Goal: Communication & Community: Answer question/provide support

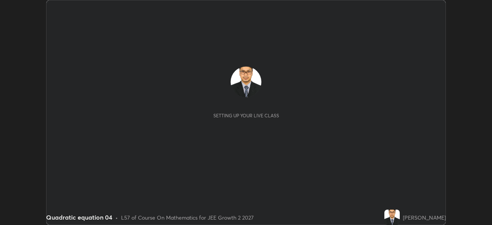
scroll to position [225, 491]
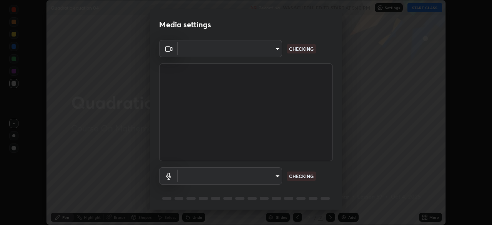
type input "f9c9e40c1fdfe5ebbc4e1433fe736b883486ebc84e0c1da292a4ca4c1bdb3432"
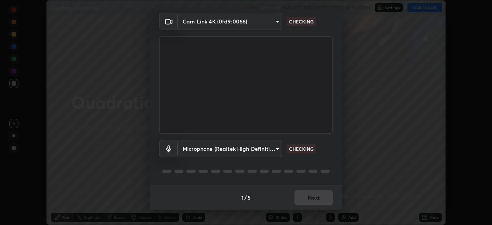
click at [266, 149] on body "Erase all Quadratic equation 04 Recording WAS SCHEDULED TO START AT 5:40 PM Set…" at bounding box center [246, 112] width 492 height 225
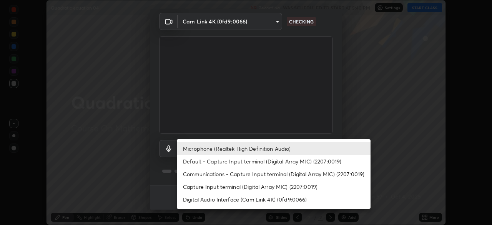
click at [270, 162] on li "Default - Capture Input terminal (Digital Array MIC) (2207:0019)" at bounding box center [274, 161] width 194 height 13
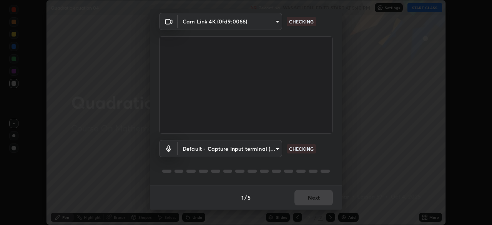
click at [267, 149] on body "Erase all Quadratic equation 04 Recording WAS SCHEDULED TO START AT 5:40 PM Set…" at bounding box center [246, 112] width 492 height 225
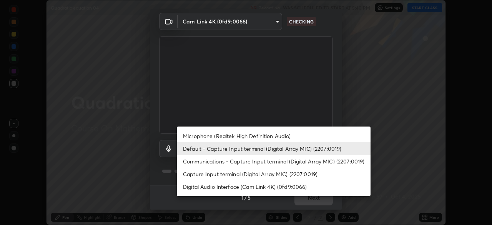
click at [270, 134] on li "Microphone (Realtek High Definition Audio)" at bounding box center [274, 135] width 194 height 13
type input "cc6b24f64f306b83a819cfe3ad69ec83db29d8ed6e53624fa730e1126e555d50"
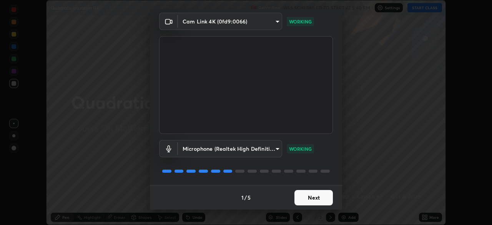
click at [306, 197] on button "Next" at bounding box center [313, 197] width 38 height 15
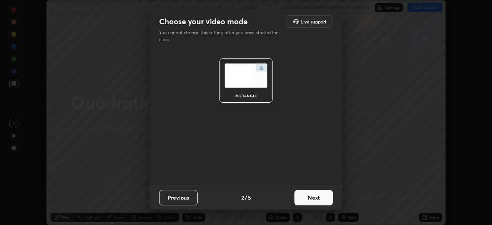
click at [322, 196] on button "Next" at bounding box center [313, 197] width 38 height 15
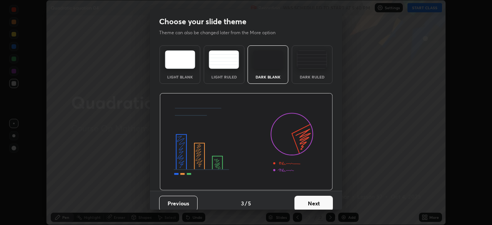
click at [319, 198] on button "Next" at bounding box center [313, 203] width 38 height 15
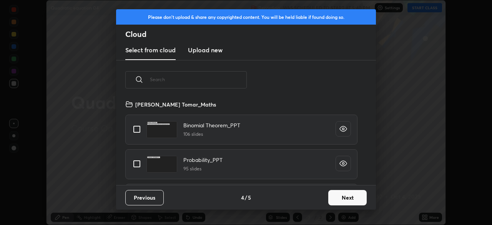
scroll to position [85, 247]
click at [224, 81] on input "text" at bounding box center [198, 79] width 97 height 33
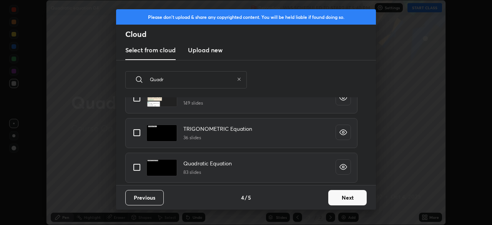
scroll to position [0, 0]
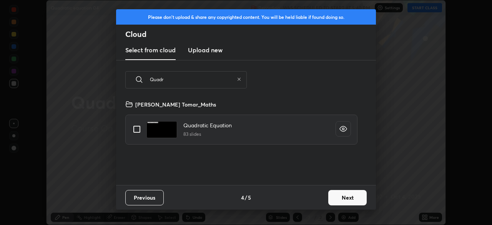
type input "Quadr"
click at [138, 129] on input "grid" at bounding box center [137, 129] width 16 height 16
checkbox input "true"
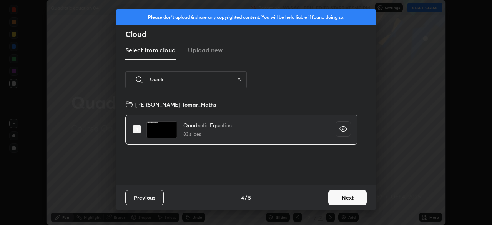
click at [348, 198] on button "Next" at bounding box center [347, 197] width 38 height 15
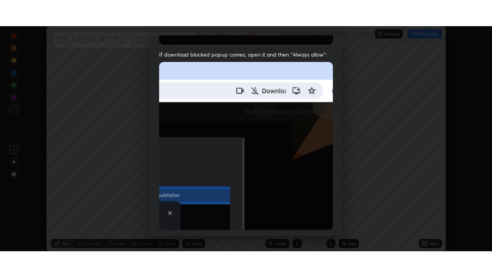
scroll to position [184, 0]
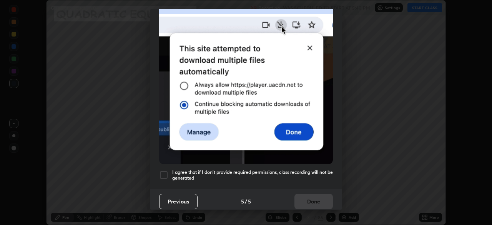
click at [160, 173] on div at bounding box center [163, 174] width 9 height 9
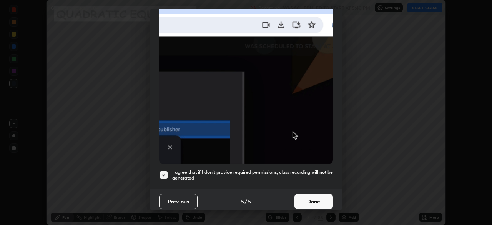
click at [320, 201] on button "Done" at bounding box center [313, 201] width 38 height 15
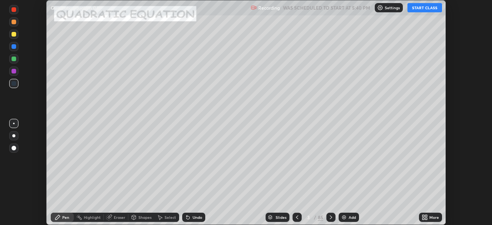
click at [426, 216] on icon at bounding box center [426, 216] width 2 height 2
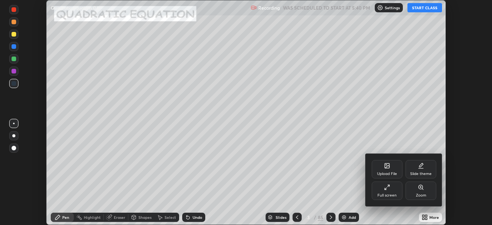
click at [389, 196] on div "Full screen" at bounding box center [386, 195] width 19 height 4
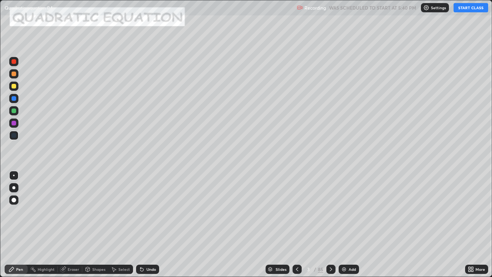
scroll to position [277, 492]
click at [466, 8] on button "START CLASS" at bounding box center [470, 7] width 35 height 9
click at [319, 224] on div "85" at bounding box center [320, 269] width 5 height 7
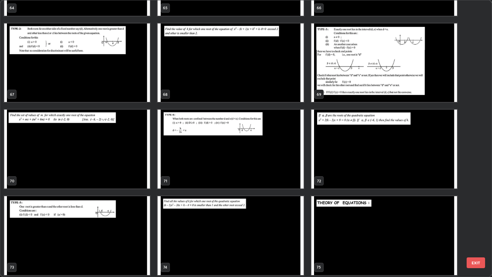
scroll to position [1880, 0]
click at [281, 160] on img "grid" at bounding box center [231, 149] width 146 height 79
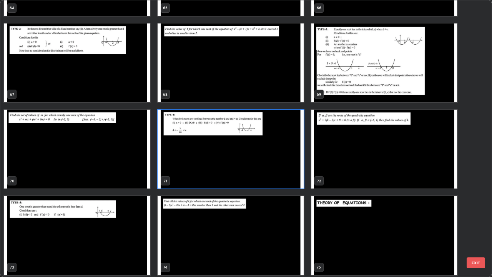
click at [280, 158] on img "grid" at bounding box center [231, 149] width 146 height 79
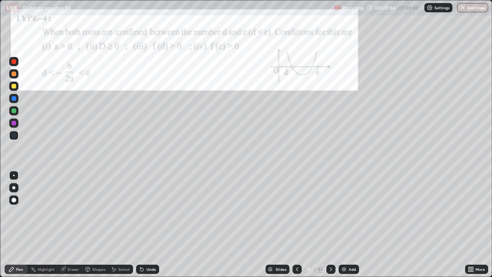
click at [14, 111] on div at bounding box center [14, 110] width 5 height 5
click at [10, 86] on div at bounding box center [13, 85] width 9 height 9
click at [71, 224] on div "Eraser" at bounding box center [74, 269] width 12 height 4
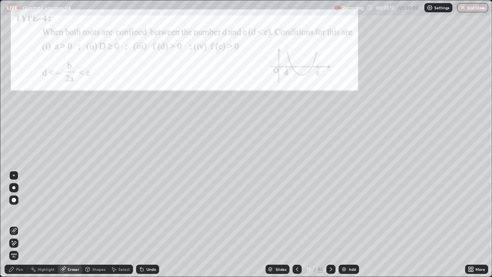
click at [12, 224] on div "Pen" at bounding box center [16, 268] width 23 height 9
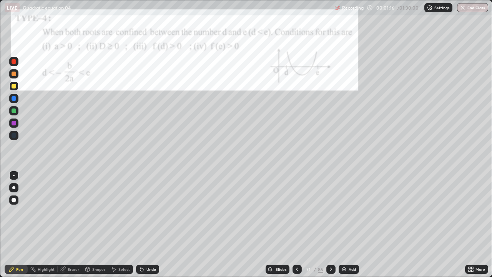
click at [12, 60] on div at bounding box center [14, 61] width 5 height 5
click at [13, 111] on div at bounding box center [14, 110] width 5 height 5
click at [13, 123] on div at bounding box center [14, 123] width 5 height 5
click at [10, 86] on div at bounding box center [13, 85] width 9 height 9
click at [149, 224] on div "Undo" at bounding box center [147, 268] width 23 height 9
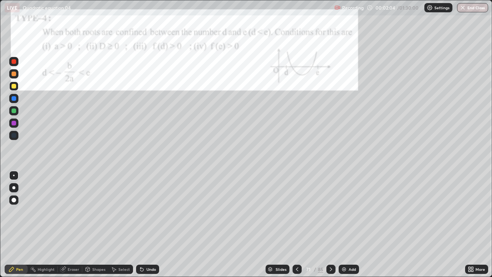
click at [150, 224] on div "Undo" at bounding box center [147, 268] width 23 height 9
click at [13, 109] on div at bounding box center [14, 110] width 5 height 5
click at [15, 63] on div at bounding box center [14, 61] width 5 height 5
click at [143, 224] on div "Undo" at bounding box center [147, 268] width 23 height 9
click at [144, 224] on icon at bounding box center [142, 269] width 6 height 6
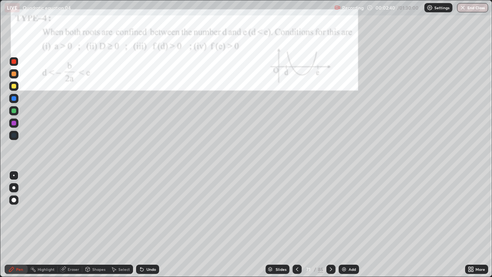
click at [14, 110] on div at bounding box center [14, 110] width 5 height 5
click at [10, 120] on div at bounding box center [13, 122] width 9 height 9
click at [146, 224] on div "Undo" at bounding box center [151, 269] width 10 height 4
click at [148, 224] on div "Undo" at bounding box center [147, 268] width 23 height 9
click at [148, 224] on div "Undo" at bounding box center [151, 269] width 10 height 4
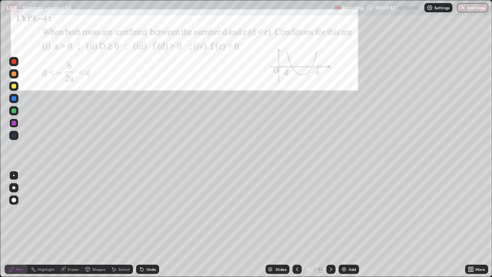
click at [144, 224] on div "Undo" at bounding box center [147, 268] width 23 height 9
click at [330, 224] on icon at bounding box center [331, 269] width 6 height 6
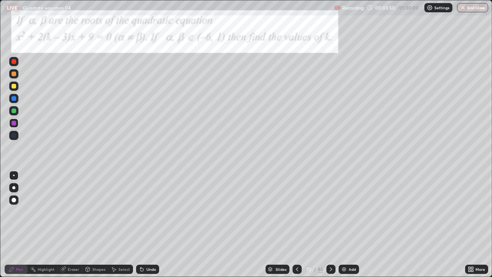
click at [11, 86] on div at bounding box center [13, 85] width 9 height 9
click at [14, 98] on div at bounding box center [14, 98] width 5 height 5
click at [13, 111] on div at bounding box center [14, 110] width 5 height 5
click at [144, 224] on div "Undo" at bounding box center [147, 268] width 23 height 9
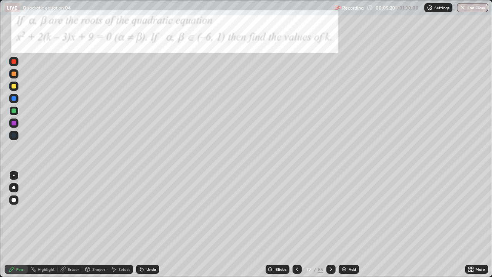
click at [10, 84] on div at bounding box center [13, 85] width 9 height 9
click at [12, 125] on div at bounding box center [13, 122] width 9 height 9
click at [13, 111] on div at bounding box center [14, 110] width 5 height 5
click at [9, 85] on div at bounding box center [13, 85] width 9 height 9
click at [295, 224] on icon at bounding box center [297, 269] width 6 height 6
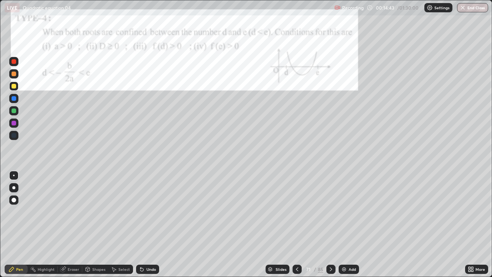
click at [349, 224] on div "Add" at bounding box center [352, 269] width 7 height 4
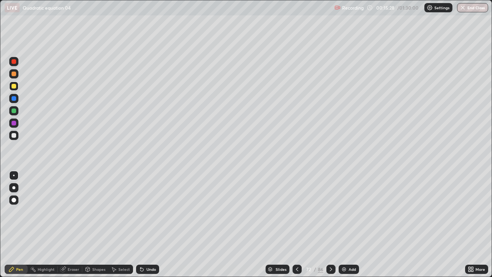
click at [14, 136] on div at bounding box center [14, 135] width 5 height 5
click at [12, 86] on div at bounding box center [14, 86] width 5 height 5
click at [143, 224] on icon at bounding box center [142, 269] width 6 height 6
click at [146, 224] on div "Undo" at bounding box center [151, 269] width 10 height 4
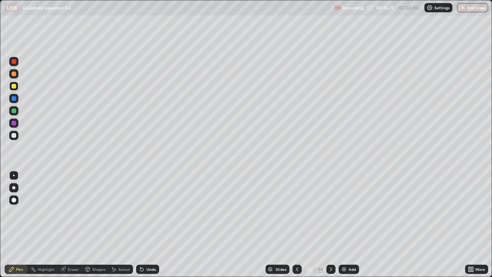
click at [146, 224] on div "Undo" at bounding box center [151, 269] width 10 height 4
click at [144, 224] on div "Undo" at bounding box center [147, 268] width 23 height 9
click at [145, 224] on div "Undo" at bounding box center [147, 268] width 23 height 9
click at [146, 224] on div "Undo" at bounding box center [151, 269] width 10 height 4
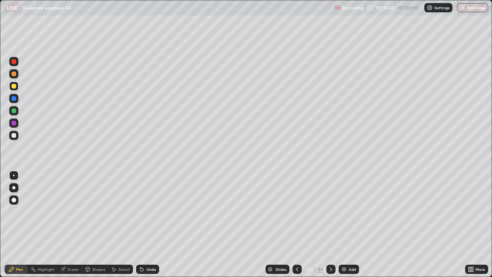
click at [146, 224] on div "Undo" at bounding box center [151, 269] width 10 height 4
click at [350, 224] on div "Add" at bounding box center [352, 269] width 7 height 4
click at [14, 113] on div at bounding box center [13, 110] width 9 height 9
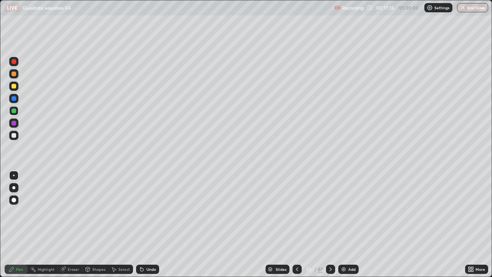
click at [15, 89] on div at bounding box center [13, 85] width 9 height 9
click at [13, 113] on div at bounding box center [13, 110] width 9 height 9
click at [345, 224] on img at bounding box center [343, 269] width 6 height 6
click at [10, 88] on div at bounding box center [13, 85] width 9 height 9
click at [12, 136] on div at bounding box center [14, 135] width 5 height 5
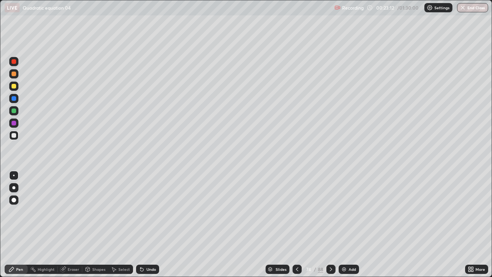
click at [347, 224] on div "Add" at bounding box center [349, 268] width 20 height 9
click at [13, 110] on div at bounding box center [14, 110] width 5 height 5
click at [345, 224] on img at bounding box center [344, 269] width 6 height 6
click at [13, 135] on div at bounding box center [14, 135] width 5 height 5
click at [347, 224] on div "Add" at bounding box center [349, 268] width 20 height 9
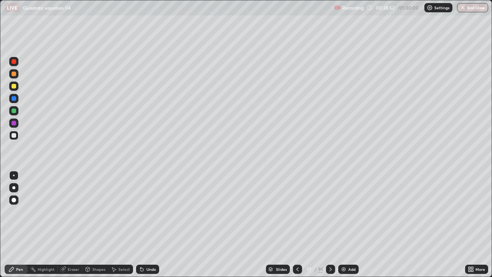
click at [13, 111] on div at bounding box center [14, 110] width 5 height 5
click at [13, 136] on div at bounding box center [14, 135] width 5 height 5
click at [13, 86] on div at bounding box center [14, 86] width 5 height 5
click at [12, 76] on div at bounding box center [13, 73] width 9 height 9
click at [343, 224] on img at bounding box center [343, 269] width 6 height 6
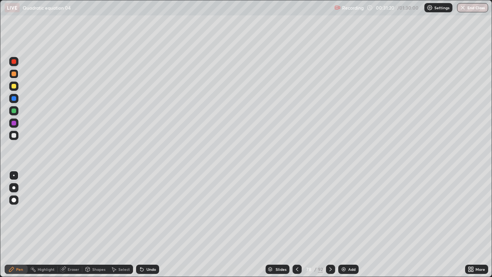
click at [13, 111] on div at bounding box center [14, 110] width 5 height 5
click at [342, 224] on img at bounding box center [343, 269] width 6 height 6
click at [14, 136] on div at bounding box center [14, 135] width 5 height 5
click at [13, 112] on div at bounding box center [14, 110] width 5 height 5
click at [12, 135] on div at bounding box center [14, 135] width 5 height 5
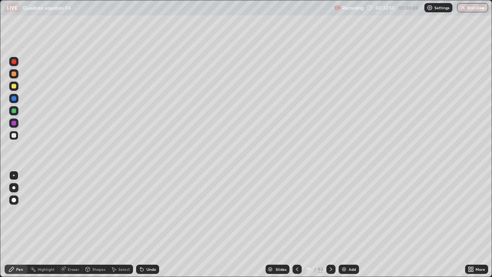
click at [13, 86] on div at bounding box center [14, 86] width 5 height 5
click at [14, 111] on div at bounding box center [14, 110] width 5 height 5
click at [14, 86] on div at bounding box center [14, 86] width 5 height 5
click at [15, 110] on div at bounding box center [14, 110] width 5 height 5
click at [349, 224] on div "Add" at bounding box center [352, 269] width 7 height 4
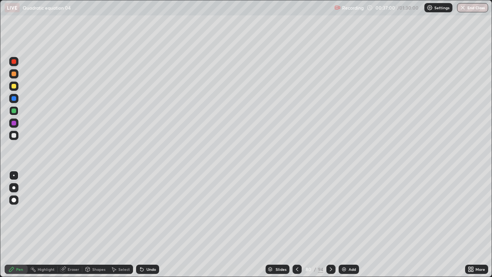
click at [13, 85] on div at bounding box center [14, 86] width 5 height 5
click at [13, 123] on div at bounding box center [14, 123] width 5 height 5
click at [352, 224] on div "Add" at bounding box center [349, 268] width 20 height 9
click at [13, 136] on div at bounding box center [14, 135] width 5 height 5
click at [12, 112] on div at bounding box center [14, 110] width 5 height 5
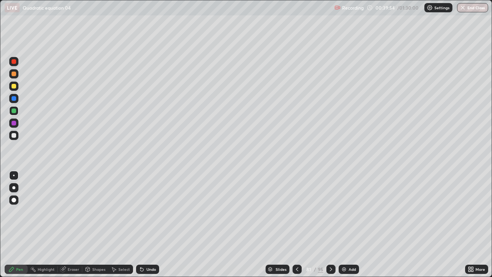
click at [12, 88] on div at bounding box center [14, 86] width 5 height 5
click at [9, 121] on div at bounding box center [13, 122] width 9 height 9
click at [15, 125] on div at bounding box center [14, 123] width 5 height 5
click at [14, 136] on div at bounding box center [14, 135] width 5 height 5
click at [141, 224] on icon at bounding box center [141, 269] width 3 height 3
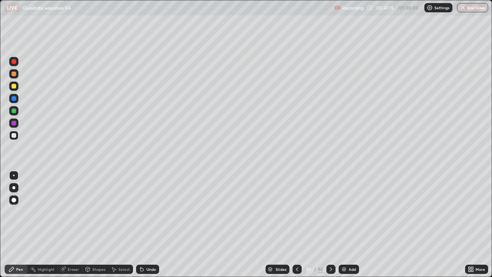
click at [144, 224] on div "Undo" at bounding box center [147, 268] width 23 height 9
click at [141, 224] on icon at bounding box center [141, 269] width 3 height 3
click at [349, 224] on div "Add" at bounding box center [352, 269] width 7 height 4
click at [14, 112] on div at bounding box center [14, 110] width 5 height 5
click at [14, 136] on div at bounding box center [14, 135] width 5 height 5
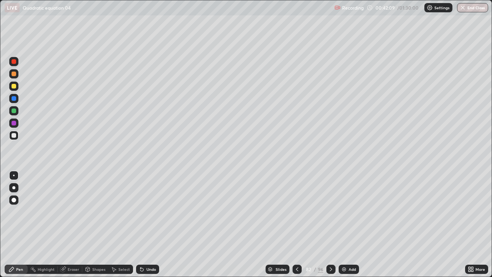
click at [10, 122] on div at bounding box center [13, 122] width 9 height 9
click at [10, 110] on div at bounding box center [13, 110] width 9 height 9
click at [140, 224] on icon at bounding box center [141, 269] width 3 height 3
click at [10, 99] on div at bounding box center [13, 98] width 9 height 9
click at [14, 61] on div at bounding box center [14, 61] width 5 height 5
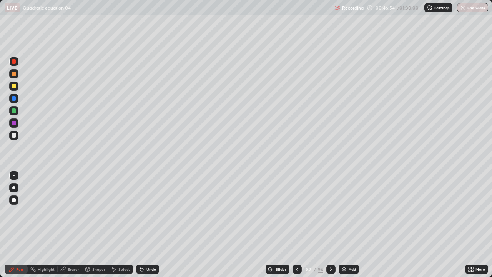
click at [140, 224] on icon at bounding box center [140, 267] width 1 height 1
click at [142, 224] on icon at bounding box center [141, 269] width 3 height 3
click at [9, 133] on div at bounding box center [13, 135] width 9 height 9
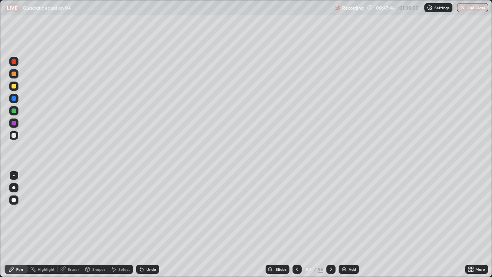
click at [65, 224] on icon at bounding box center [63, 269] width 6 height 6
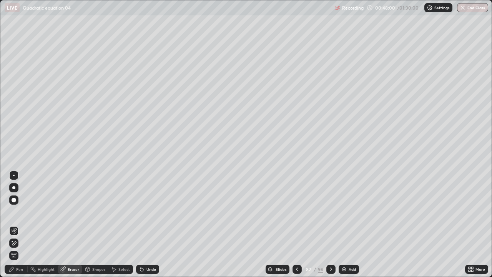
click at [23, 224] on div "Pen" at bounding box center [16, 268] width 23 height 9
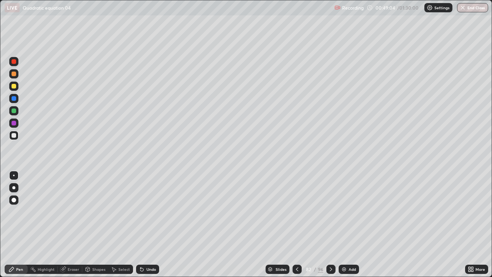
click at [349, 224] on div "Add" at bounding box center [352, 269] width 7 height 4
click at [15, 111] on div at bounding box center [14, 110] width 5 height 5
click at [11, 89] on div at bounding box center [13, 85] width 9 height 9
click at [14, 110] on div at bounding box center [14, 110] width 5 height 5
click at [11, 133] on div at bounding box center [13, 135] width 9 height 9
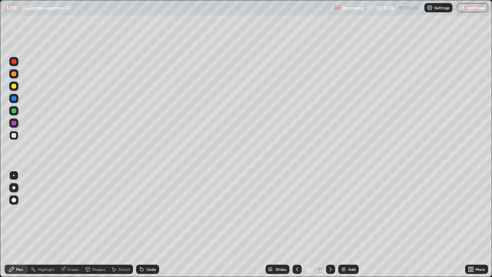
click at [104, 224] on div "Shapes" at bounding box center [95, 268] width 26 height 15
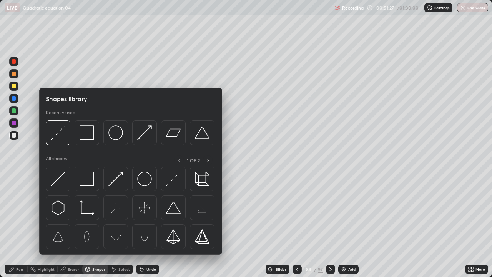
click at [22, 224] on div "Erase all" at bounding box center [14, 138] width 18 height 246
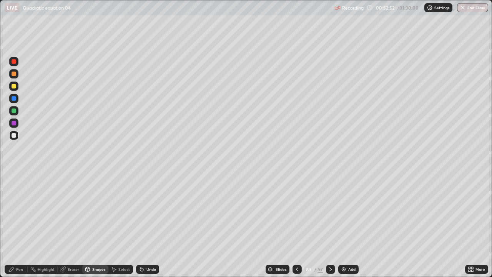
click at [14, 123] on div at bounding box center [14, 123] width 5 height 5
click at [20, 224] on div "Pen" at bounding box center [19, 269] width 7 height 4
click at [352, 224] on div "Add" at bounding box center [348, 268] width 20 height 9
click at [10, 137] on div at bounding box center [13, 135] width 9 height 9
click at [14, 111] on div at bounding box center [14, 110] width 5 height 5
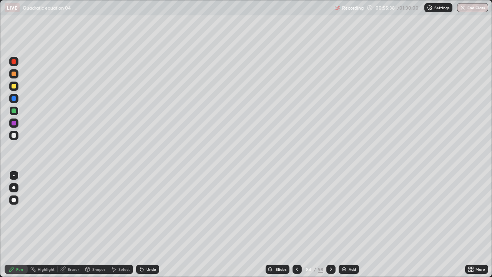
click at [13, 136] on div at bounding box center [14, 135] width 5 height 5
click at [141, 224] on icon at bounding box center [141, 269] width 3 height 3
click at [149, 224] on div "Undo" at bounding box center [151, 269] width 10 height 4
click at [150, 224] on div "Undo" at bounding box center [151, 269] width 10 height 4
click at [14, 62] on div at bounding box center [14, 61] width 5 height 5
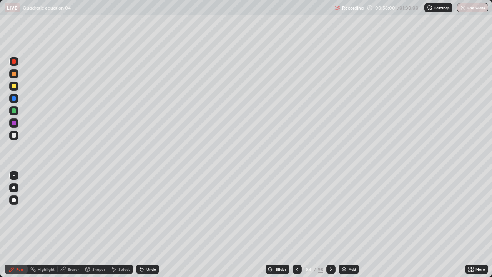
click at [150, 224] on div "Undo" at bounding box center [151, 269] width 10 height 4
click at [347, 224] on div "Add" at bounding box center [349, 268] width 20 height 9
click at [15, 136] on div at bounding box center [14, 135] width 5 height 5
click at [15, 123] on div at bounding box center [14, 123] width 5 height 5
click at [144, 224] on div "Undo" at bounding box center [147, 268] width 23 height 9
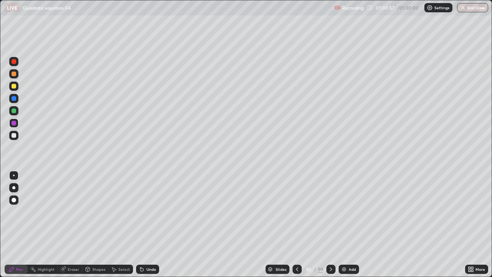
click at [349, 224] on div "Add" at bounding box center [349, 268] width 20 height 9
click at [15, 132] on div at bounding box center [13, 135] width 9 height 9
click at [13, 113] on div at bounding box center [13, 110] width 9 height 9
click at [14, 86] on div at bounding box center [14, 86] width 5 height 5
click at [14, 135] on div at bounding box center [14, 135] width 5 height 5
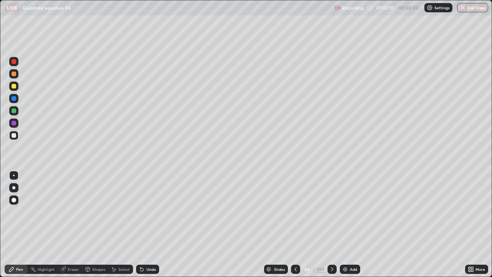
click at [12, 120] on div at bounding box center [13, 122] width 9 height 9
click at [14, 110] on div at bounding box center [14, 110] width 5 height 5
click at [346, 224] on img at bounding box center [345, 269] width 6 height 6
click at [13, 134] on div at bounding box center [14, 135] width 5 height 5
click at [13, 89] on div at bounding box center [13, 85] width 9 height 9
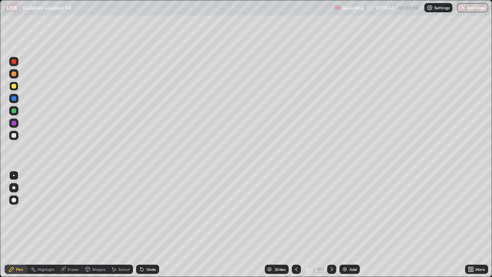
click at [14, 138] on div at bounding box center [13, 135] width 9 height 9
click at [13, 111] on div at bounding box center [14, 110] width 5 height 5
click at [14, 123] on div at bounding box center [14, 123] width 5 height 5
click at [146, 224] on div "Undo" at bounding box center [151, 269] width 10 height 4
click at [354, 224] on div "Add" at bounding box center [349, 268] width 20 height 9
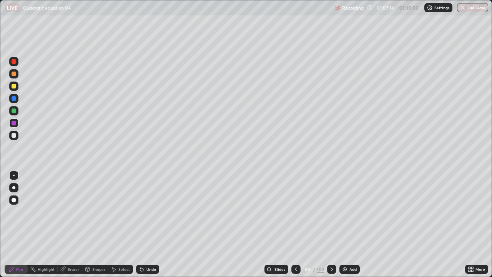
click at [12, 135] on div at bounding box center [14, 135] width 5 height 5
click at [14, 99] on div at bounding box center [14, 98] width 5 height 5
click at [15, 85] on div at bounding box center [14, 86] width 5 height 5
click at [350, 224] on div "Add" at bounding box center [352, 269] width 7 height 4
click at [14, 136] on div at bounding box center [14, 135] width 5 height 5
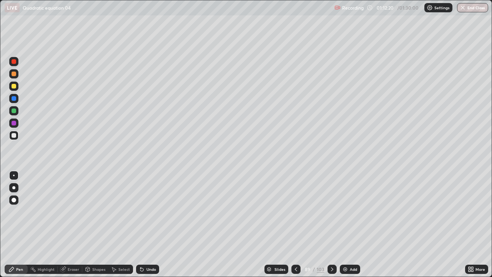
click at [16, 88] on div at bounding box center [13, 85] width 9 height 9
click at [16, 111] on div at bounding box center [14, 110] width 5 height 5
click at [347, 224] on div "Add" at bounding box center [350, 268] width 20 height 9
click at [13, 136] on div at bounding box center [14, 135] width 5 height 5
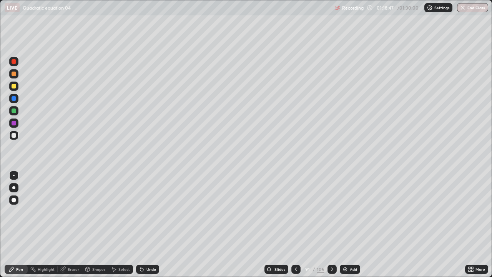
click at [12, 89] on div at bounding box center [13, 85] width 9 height 9
click at [150, 224] on div "Undo" at bounding box center [151, 269] width 10 height 4
click at [143, 224] on icon at bounding box center [142, 269] width 6 height 6
click at [146, 224] on div "Undo" at bounding box center [151, 269] width 10 height 4
click at [144, 224] on div "Undo" at bounding box center [147, 268] width 23 height 9
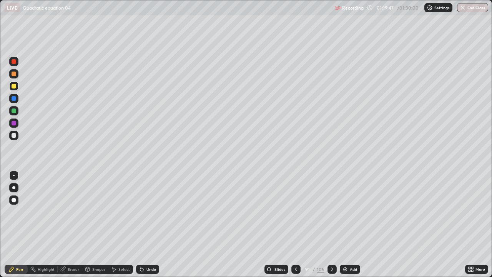
click at [144, 224] on div "Undo" at bounding box center [147, 268] width 23 height 9
click at [147, 224] on div "Undo" at bounding box center [147, 268] width 23 height 9
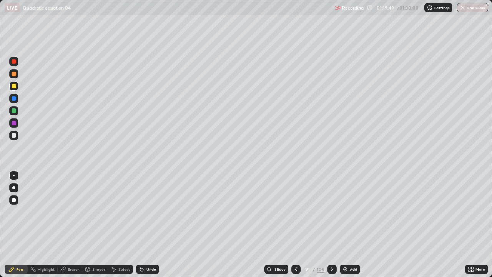
click at [144, 224] on div "Undo" at bounding box center [147, 268] width 23 height 9
click at [13, 110] on div at bounding box center [14, 110] width 5 height 5
click at [349, 224] on div "Add" at bounding box center [350, 268] width 20 height 9
click at [14, 134] on div at bounding box center [14, 135] width 5 height 5
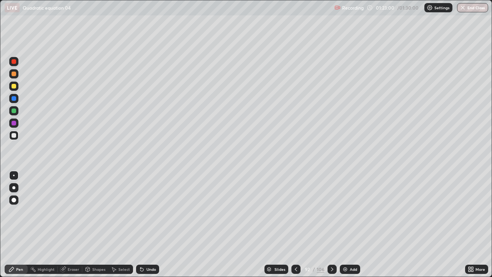
click at [295, 224] on icon at bounding box center [296, 269] width 6 height 6
click at [469, 10] on button "End Class" at bounding box center [472, 7] width 31 height 9
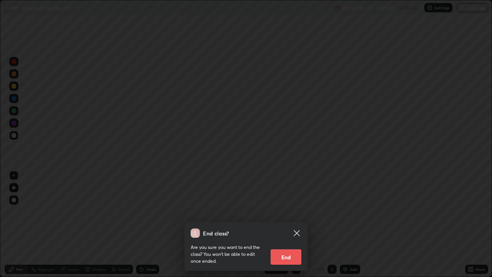
click at [290, 224] on button "End" at bounding box center [286, 256] width 31 height 15
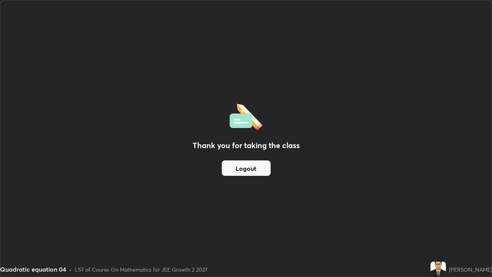
click at [247, 166] on button "Logout" at bounding box center [246, 167] width 49 height 15
